Goal: Communication & Community: Answer question/provide support

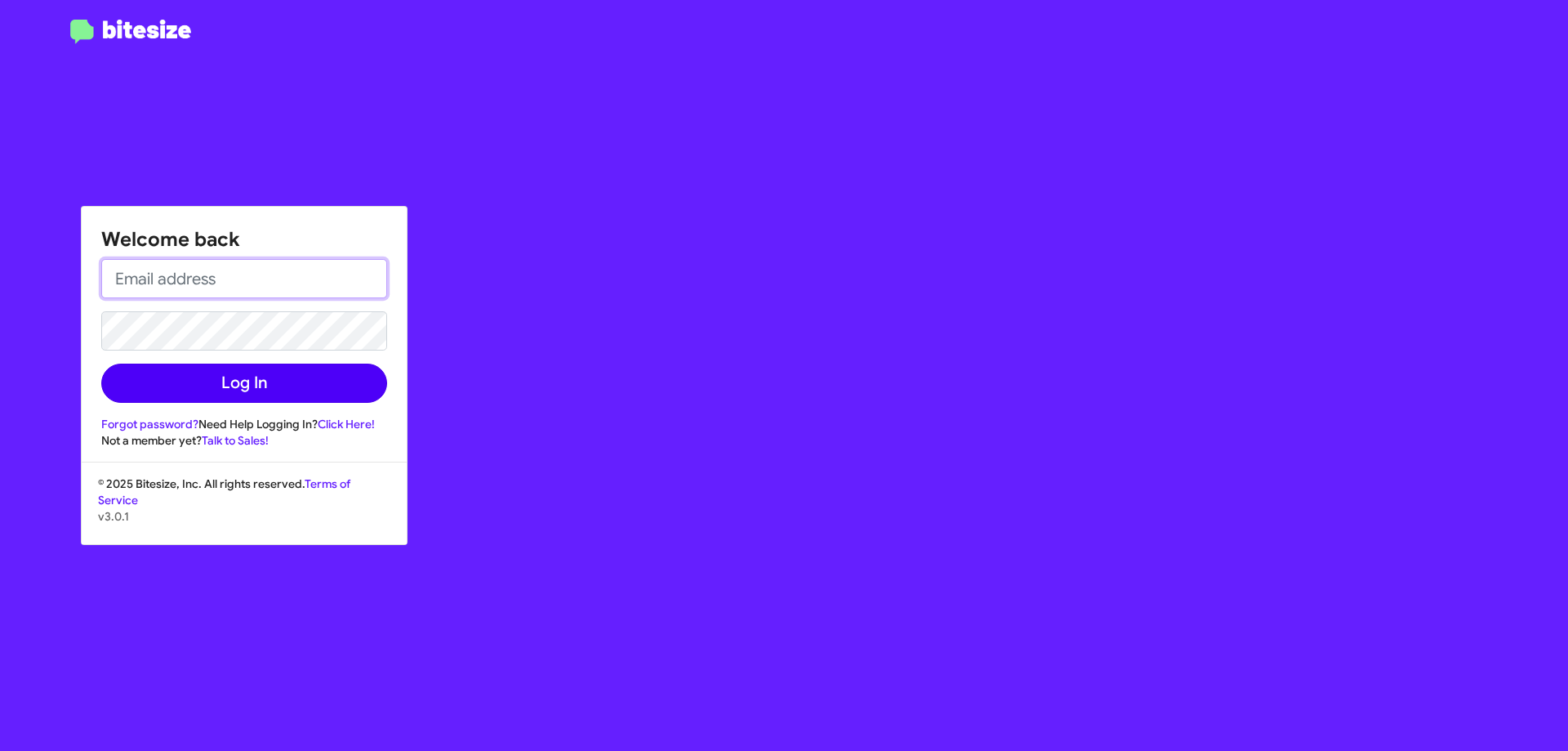
type input "cclemens@hicksautogroup.com"
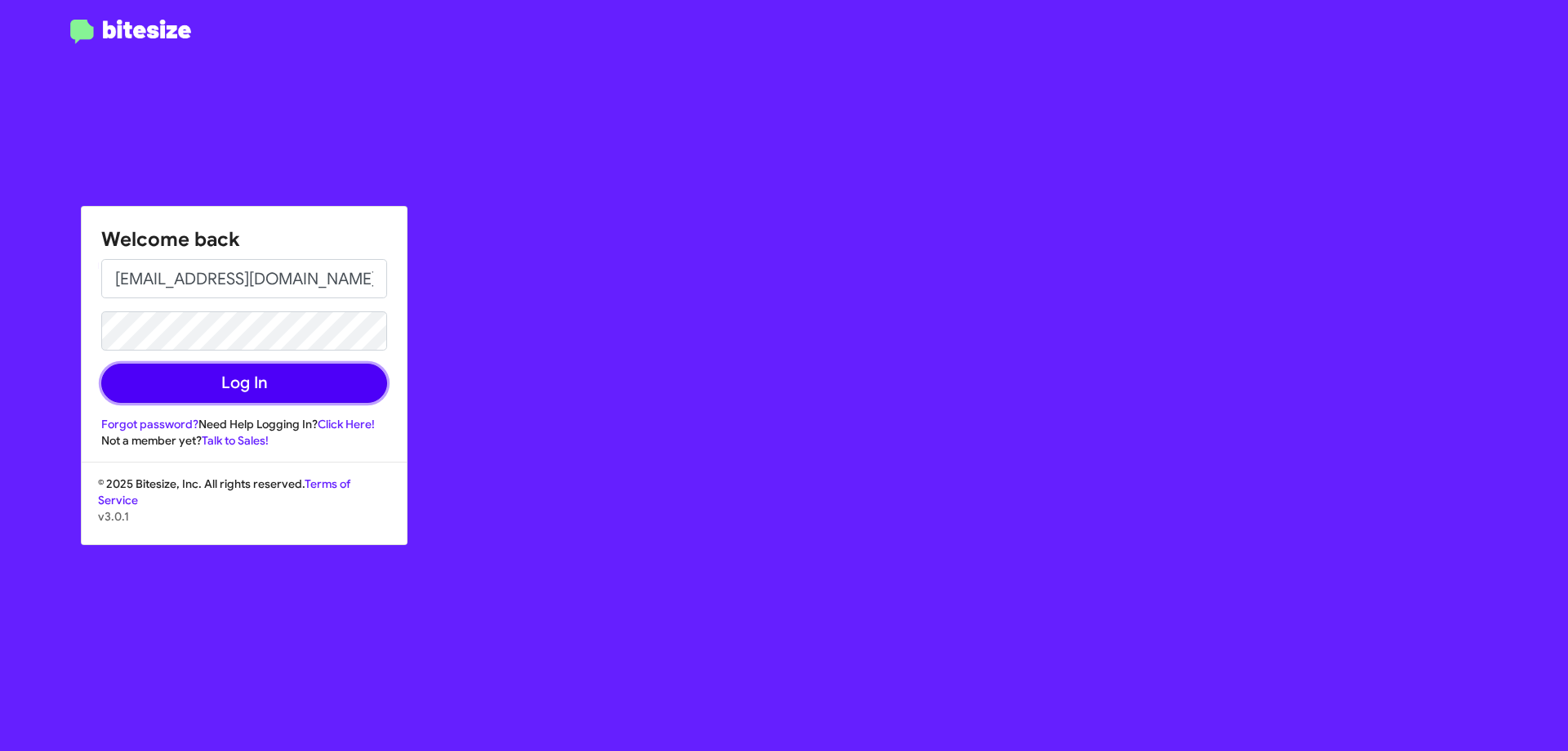
click at [244, 368] on button "Log In" at bounding box center [244, 383] width 286 height 40
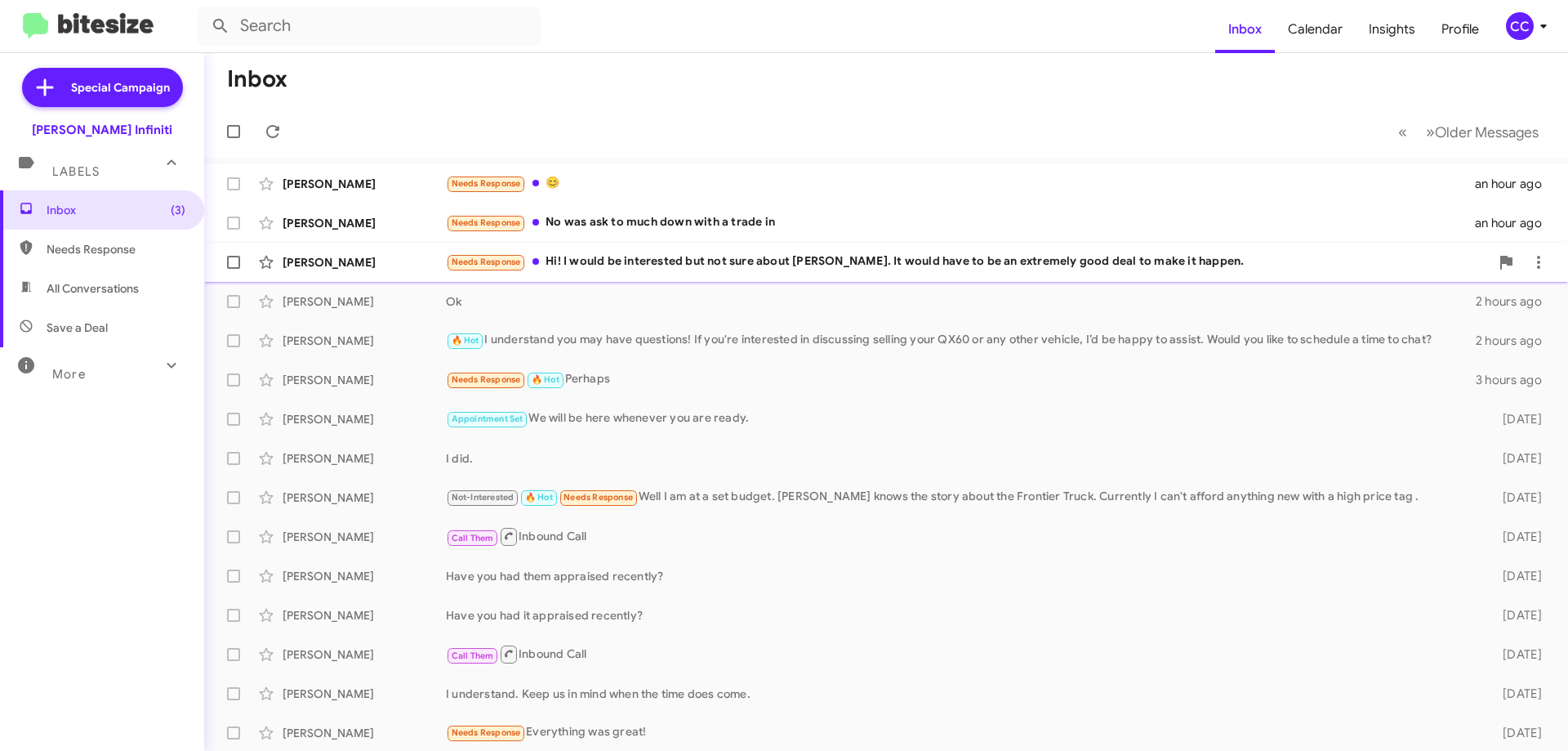
click at [592, 253] on div "Needs Response Hi! I would be interested but not sure about Bob. It would have …" at bounding box center [967, 262] width 1044 height 19
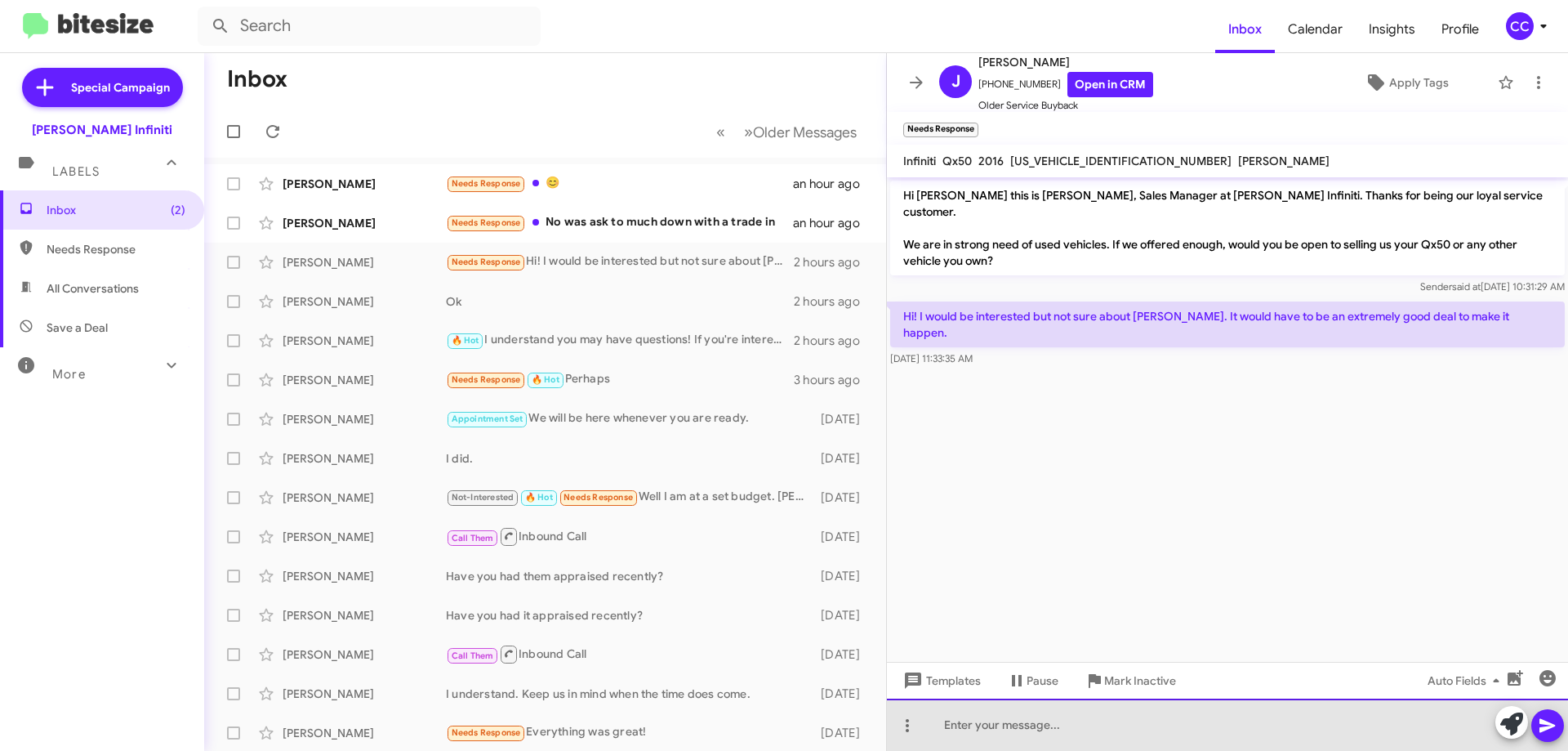
click at [1101, 730] on div at bounding box center [1227, 724] width 681 height 52
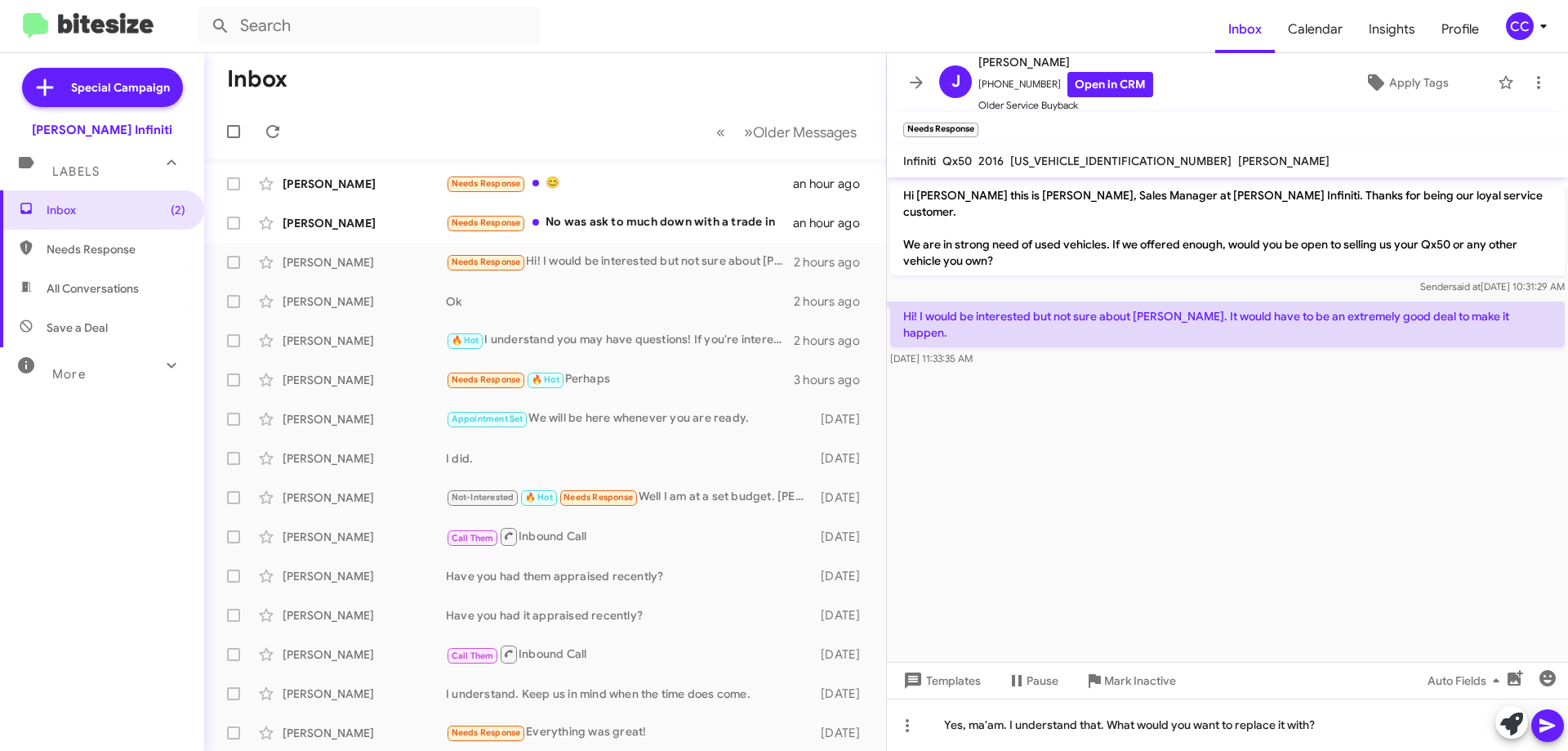
click at [1556, 725] on icon at bounding box center [1548, 725] width 20 height 20
click at [631, 220] on div "Needs Response No was ask to much down with a trade in" at bounding box center [626, 222] width 361 height 19
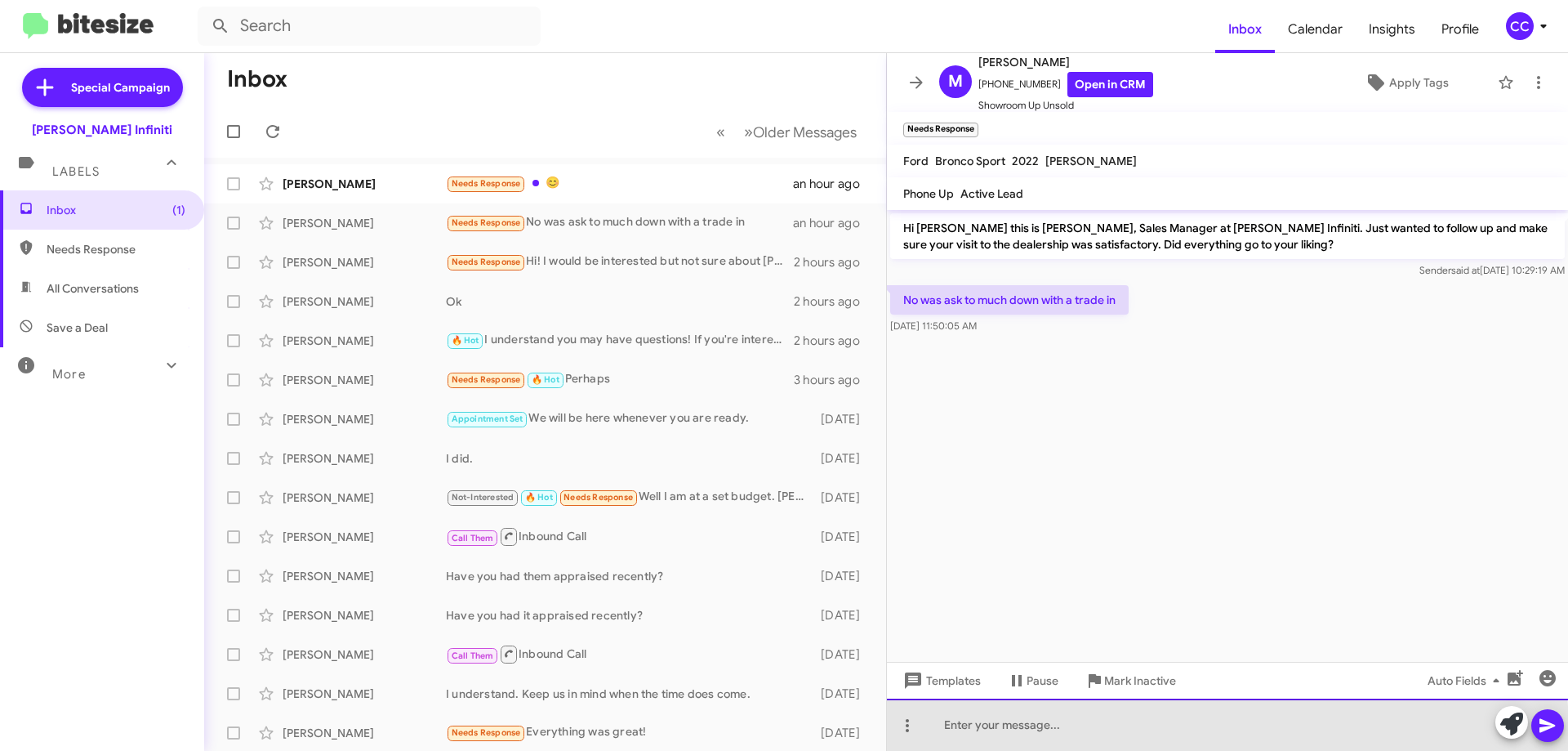
click at [1071, 733] on div at bounding box center [1227, 724] width 681 height 52
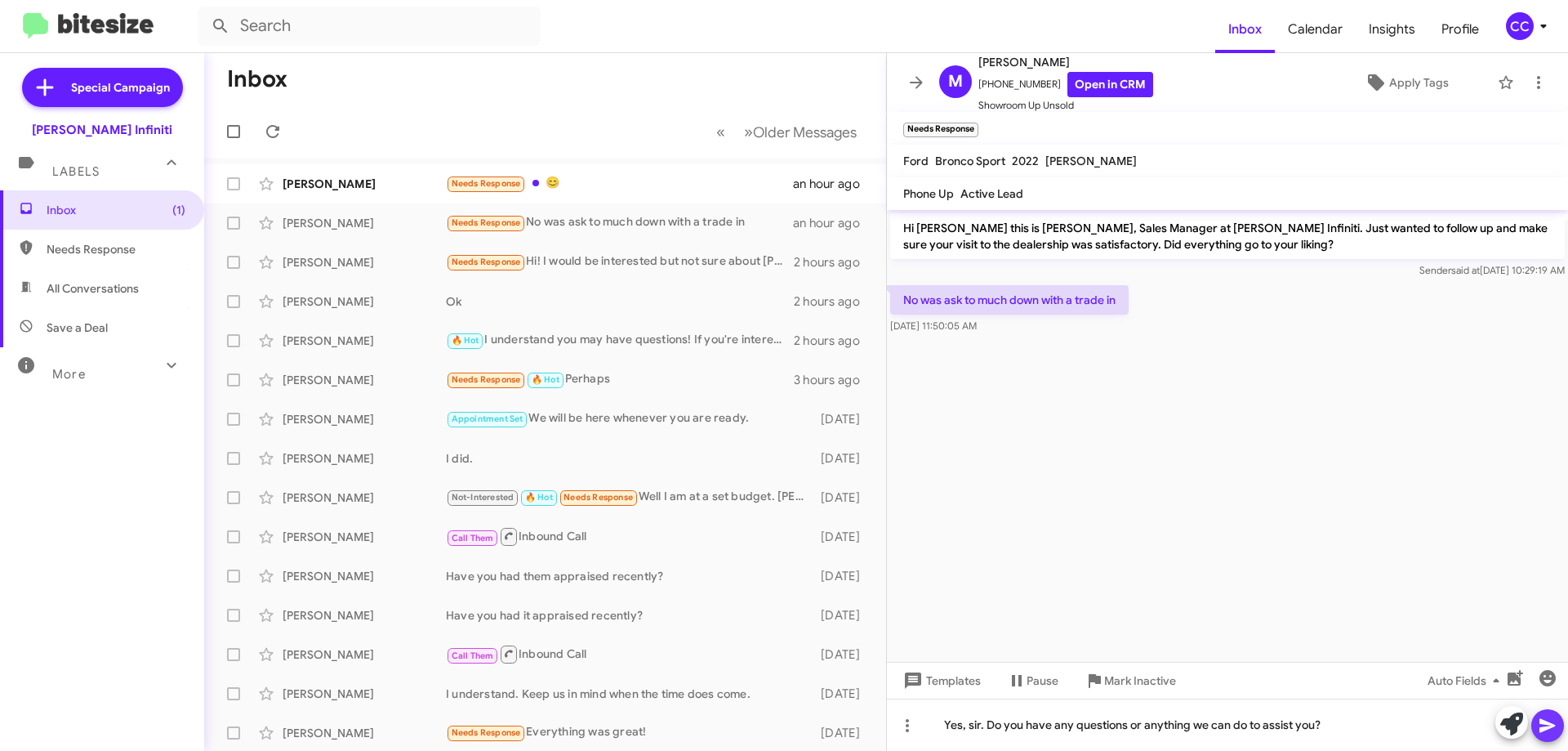
click at [1547, 725] on icon at bounding box center [1548, 725] width 20 height 20
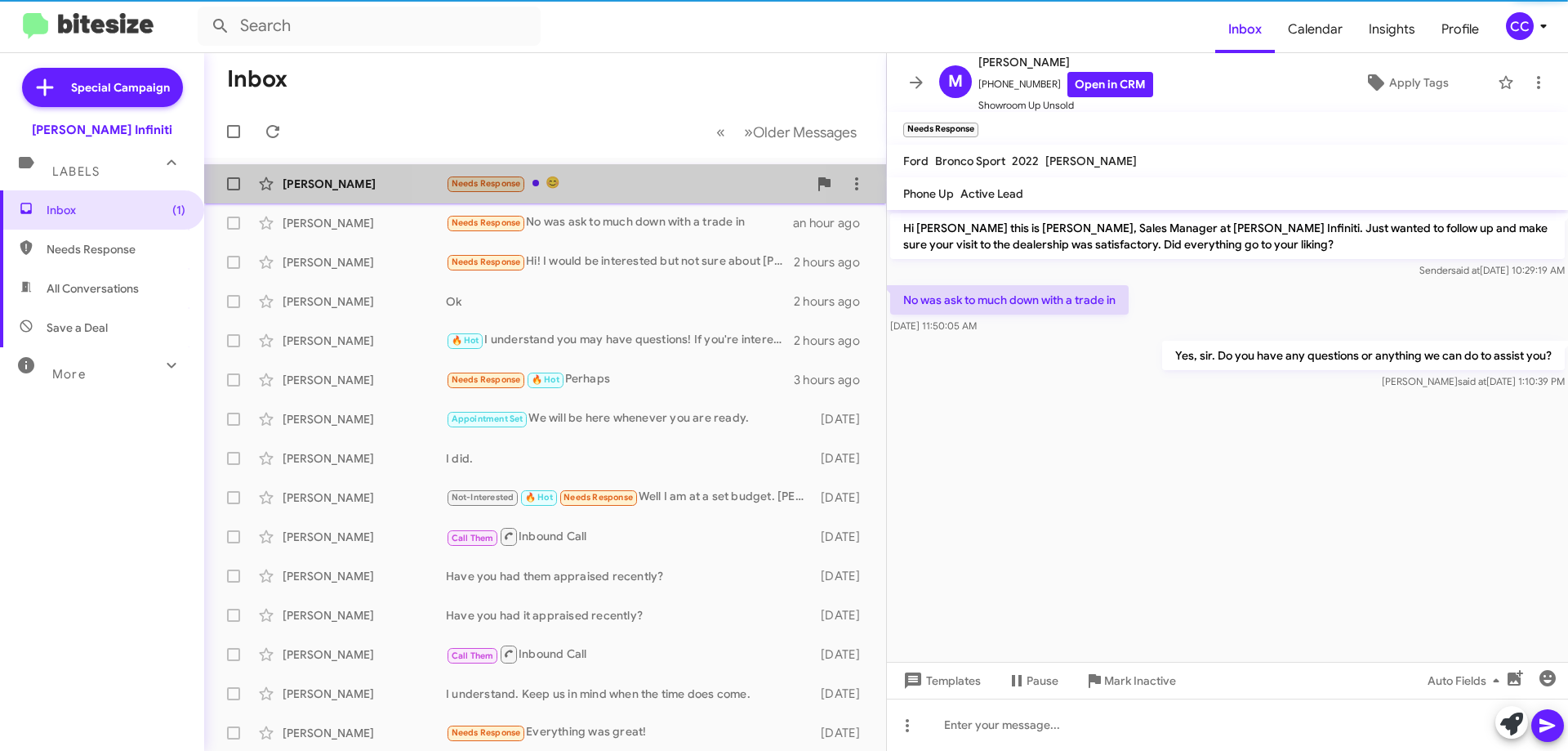
click at [615, 189] on div "Needs Response 😊" at bounding box center [626, 183] width 361 height 19
